Goal: Check status

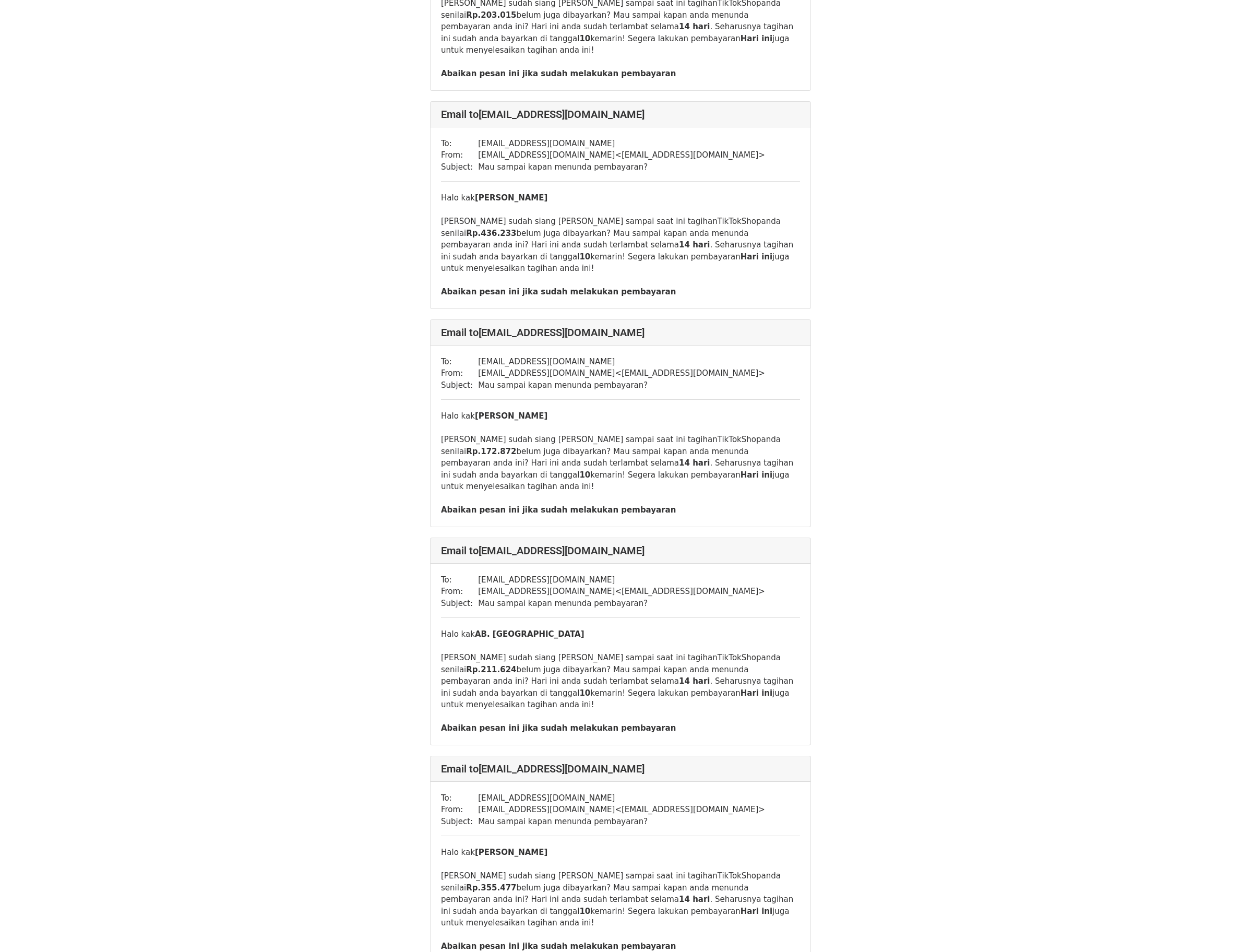
scroll to position [9627, 0]
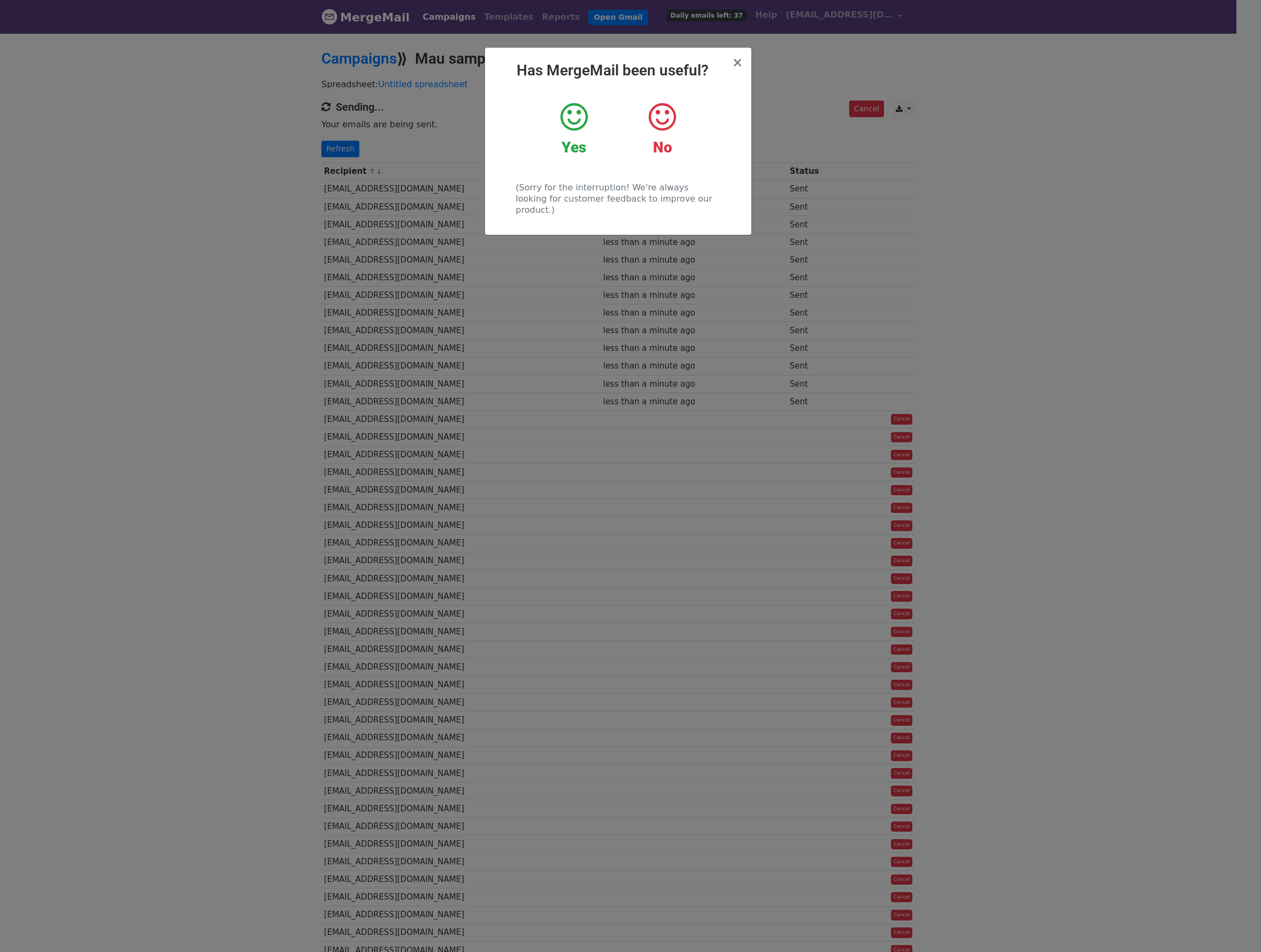
click at [1250, 84] on div "× Has MergeMail been useful? Yes No (Sorry for the interruption! We're always l…" at bounding box center [630, 492] width 1261 height 920
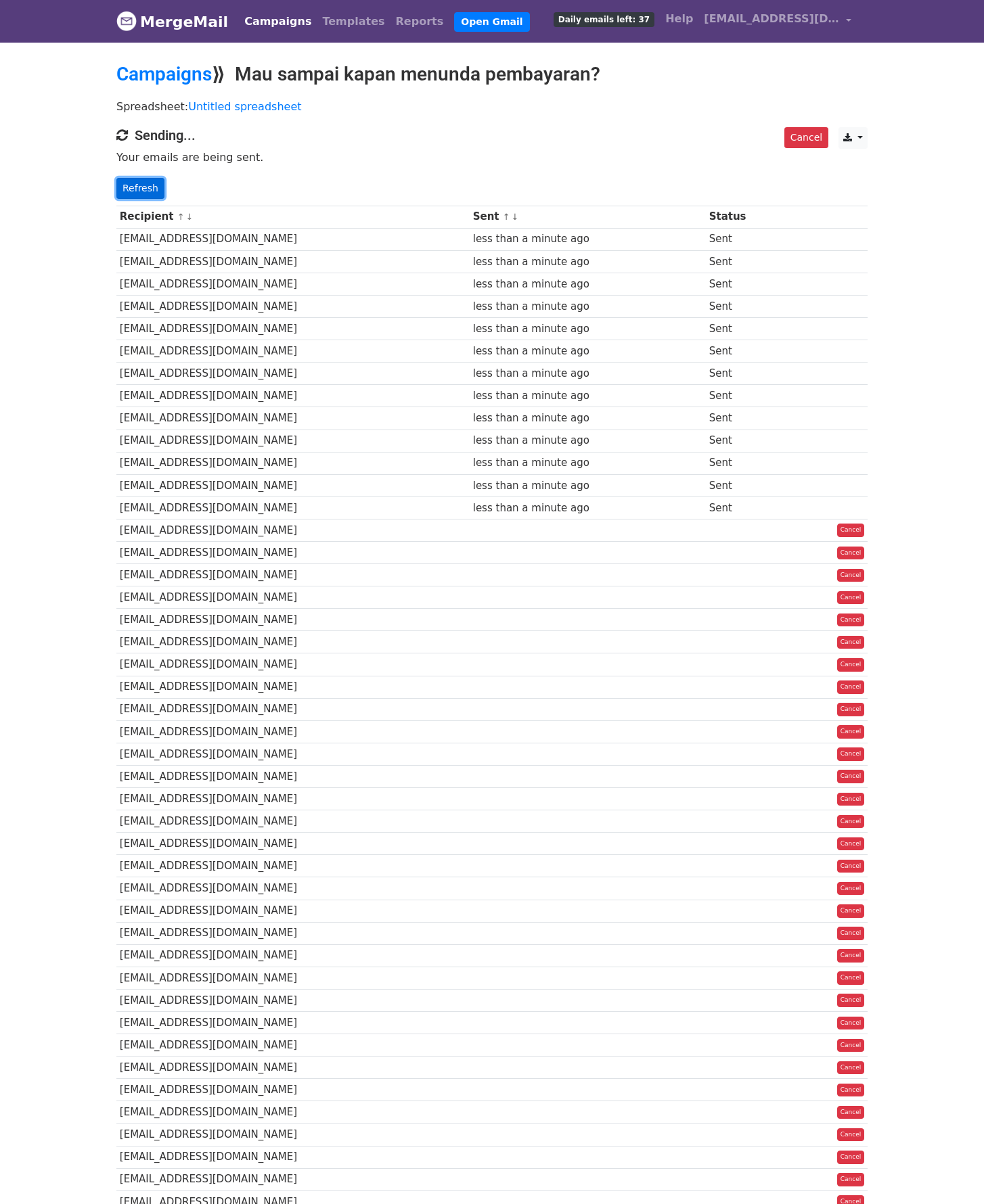
click at [131, 183] on link "Refresh" at bounding box center [140, 188] width 48 height 21
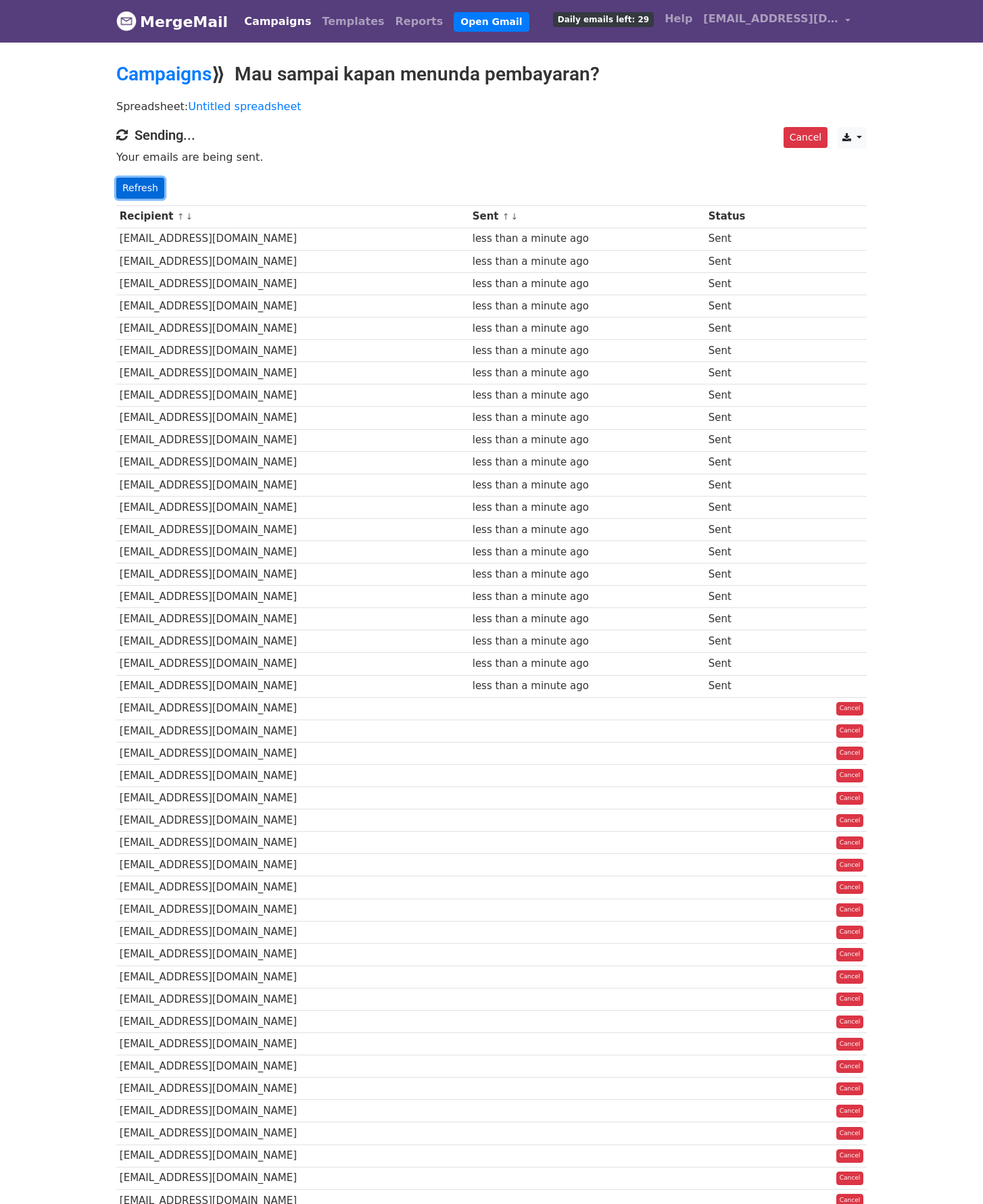
click at [142, 194] on link "Refresh" at bounding box center [140, 188] width 48 height 21
click at [137, 195] on link "Refresh" at bounding box center [140, 188] width 48 height 21
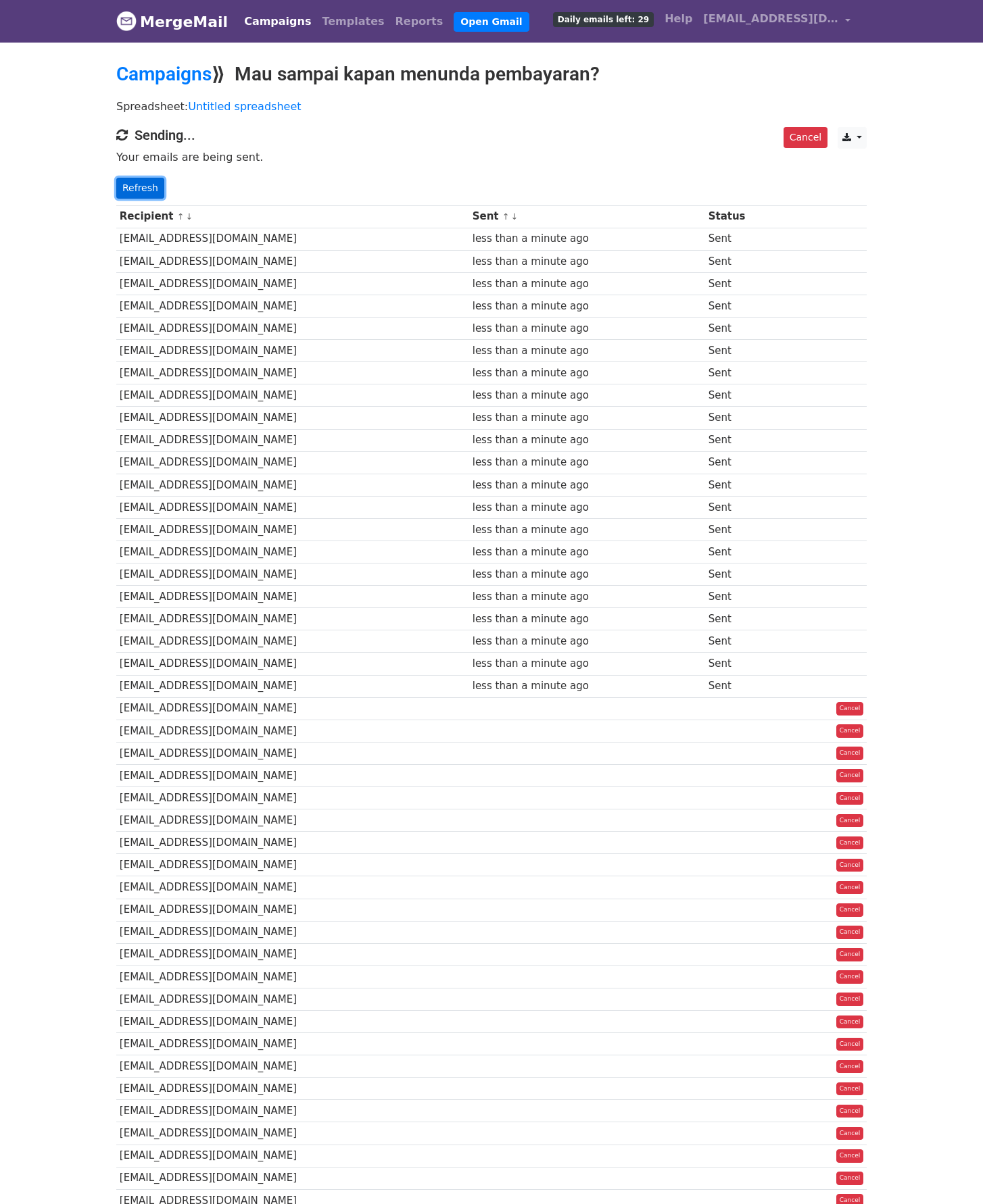
click at [137, 195] on link "Refresh" at bounding box center [140, 188] width 48 height 21
